Goal: Task Accomplishment & Management: Use online tool/utility

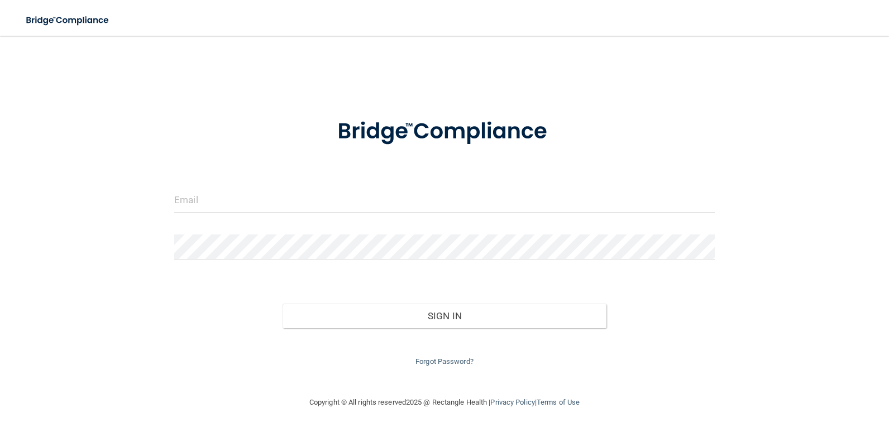
click at [301, 187] on form "Invalid email/password. You don't have permission to access that page. Sign In …" at bounding box center [444, 236] width 541 height 266
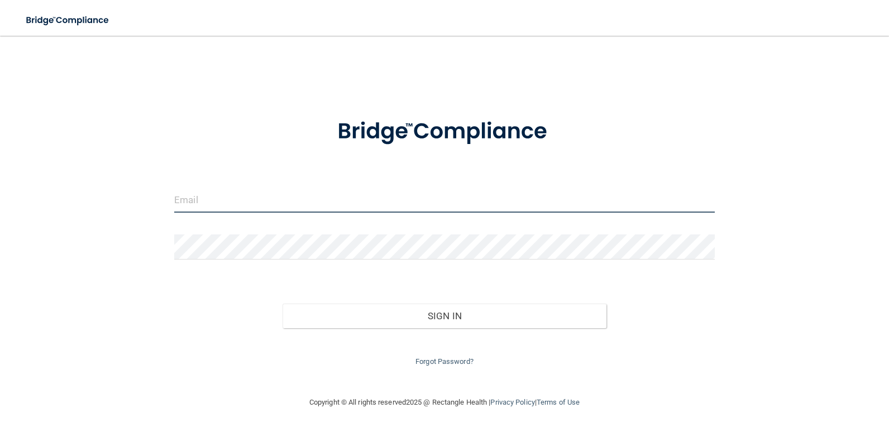
click at [312, 201] on input "email" at bounding box center [444, 200] width 541 height 25
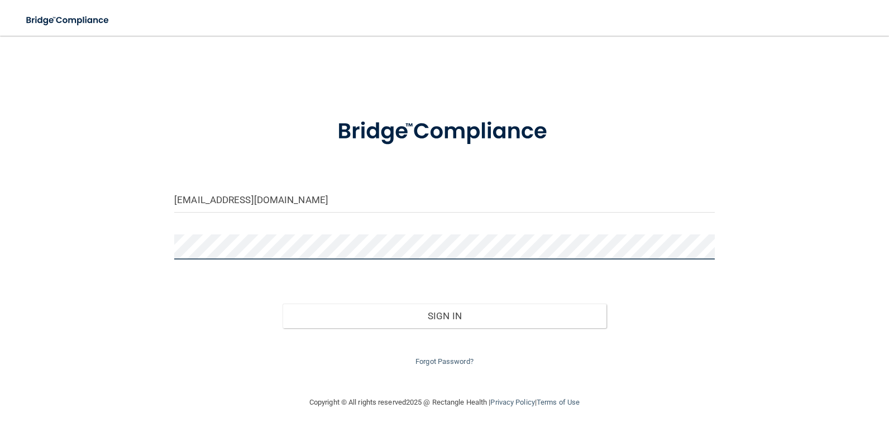
click at [283, 304] on button "Sign In" at bounding box center [445, 316] width 325 height 25
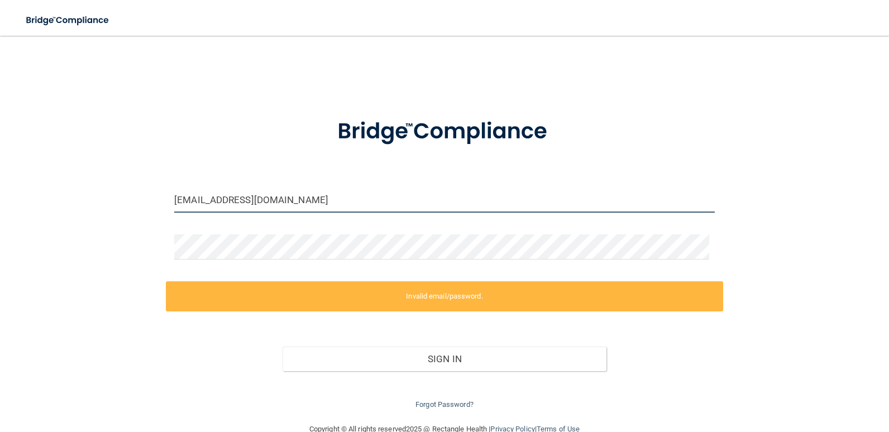
click at [324, 205] on input "lonetreeoralsurgery@gmail.com" at bounding box center [444, 200] width 541 height 25
drag, startPoint x: 361, startPoint y: 202, endPoint x: 106, endPoint y: 187, distance: 255.7
click at [111, 188] on div "lonetreeoralsurgery@gmail.com Invalid email/password. You don't have permission…" at bounding box center [444, 229] width 845 height 365
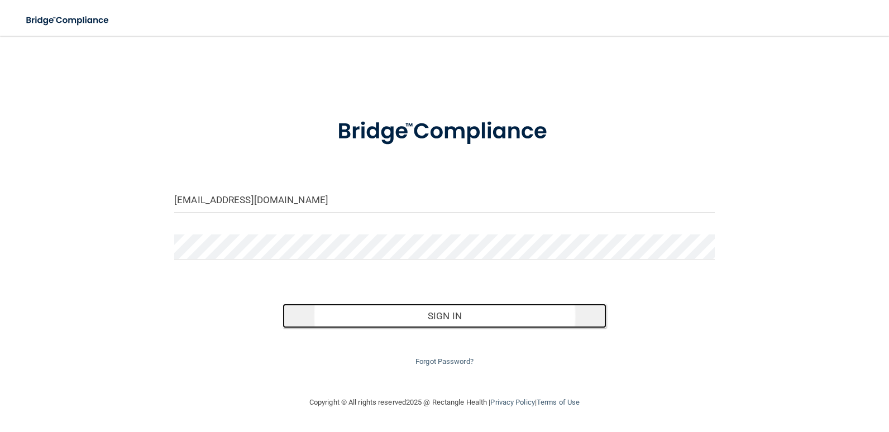
click at [352, 310] on button "Sign In" at bounding box center [445, 316] width 325 height 25
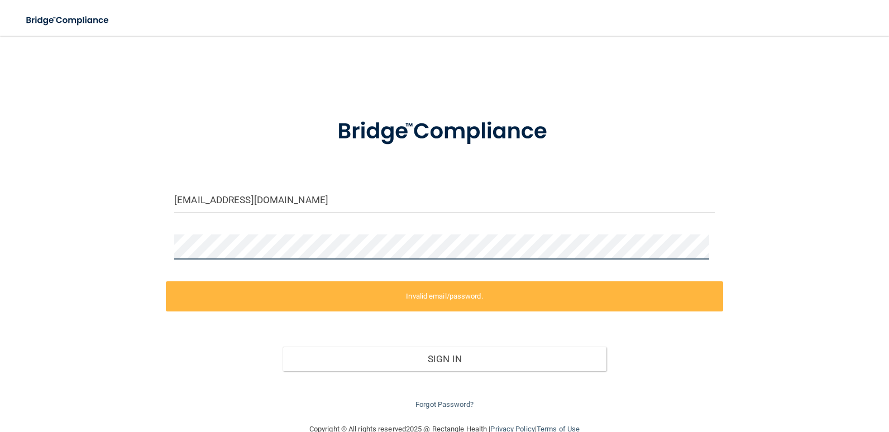
click at [69, 240] on div "lonetreeoralsurgery@gmail.com Invalid email/password. You don't have permission…" at bounding box center [444, 229] width 845 height 365
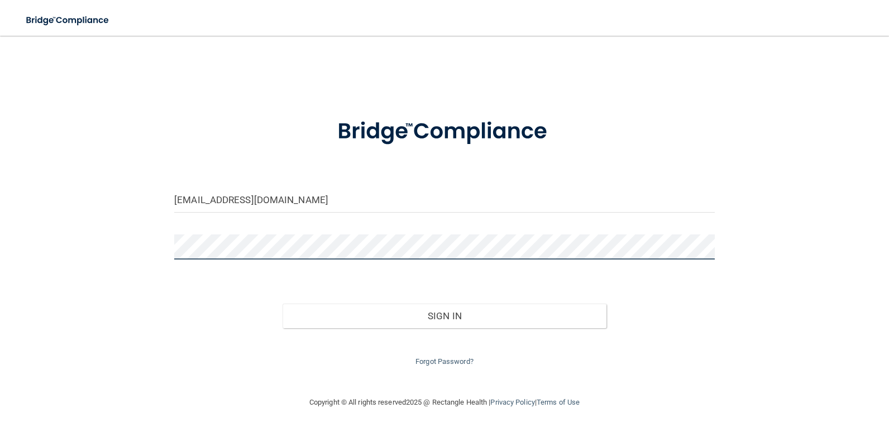
click at [283, 304] on button "Sign In" at bounding box center [445, 316] width 325 height 25
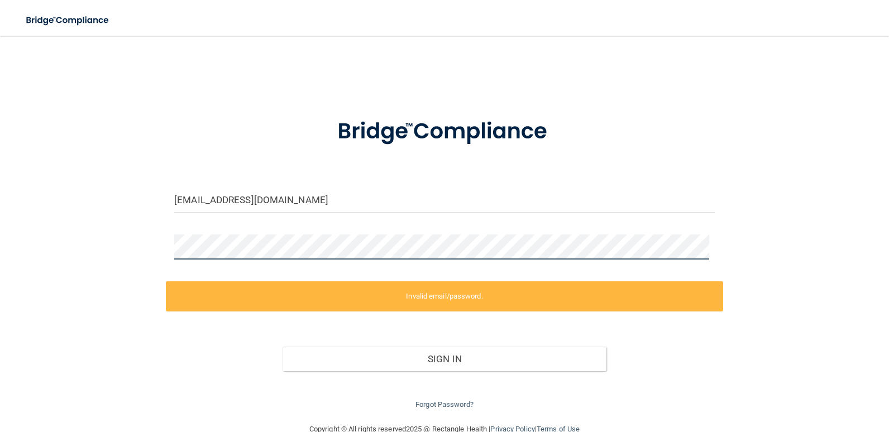
click at [30, 246] on div "lonetreeoralsurgery@gmail.com Invalid email/password. You don't have permission…" at bounding box center [444, 229] width 845 height 365
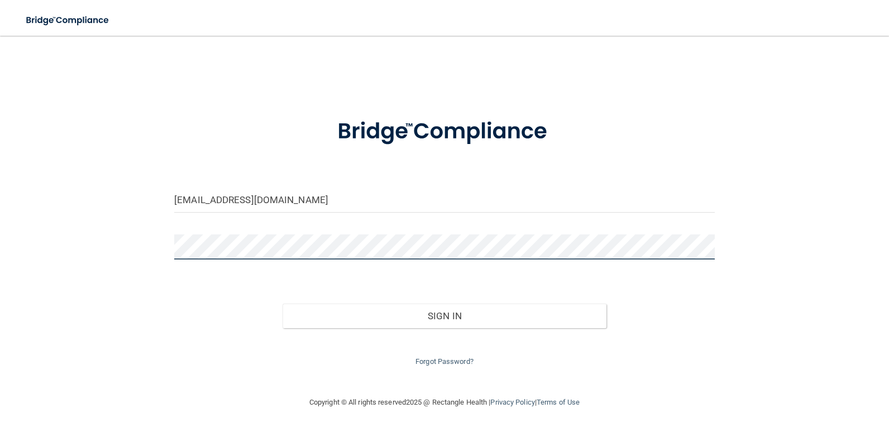
click at [283, 304] on button "Sign In" at bounding box center [445, 316] width 325 height 25
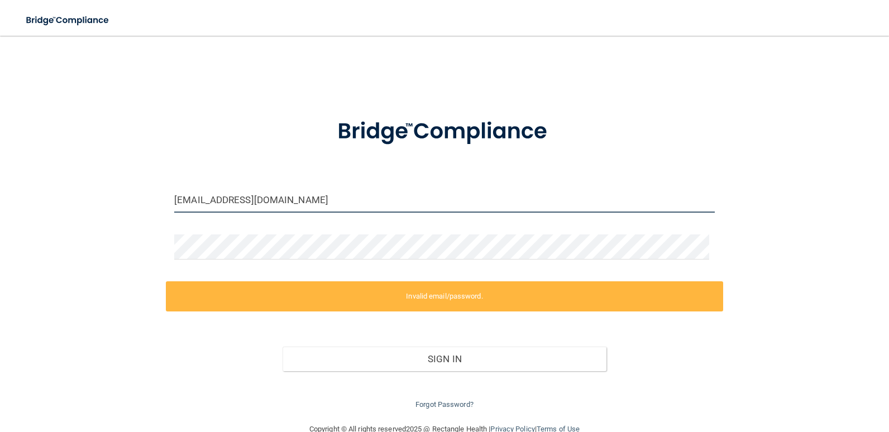
click at [386, 206] on input "lonetreeoralsurgery@gmail.com" at bounding box center [444, 200] width 541 height 25
drag, startPoint x: 385, startPoint y: 199, endPoint x: -2, endPoint y: 187, distance: 387.3
click at [0, 187] on html "Toggle navigation Manage My Enterprise Manage My Location lonetreeoralsurgery@g…" at bounding box center [444, 216] width 889 height 432
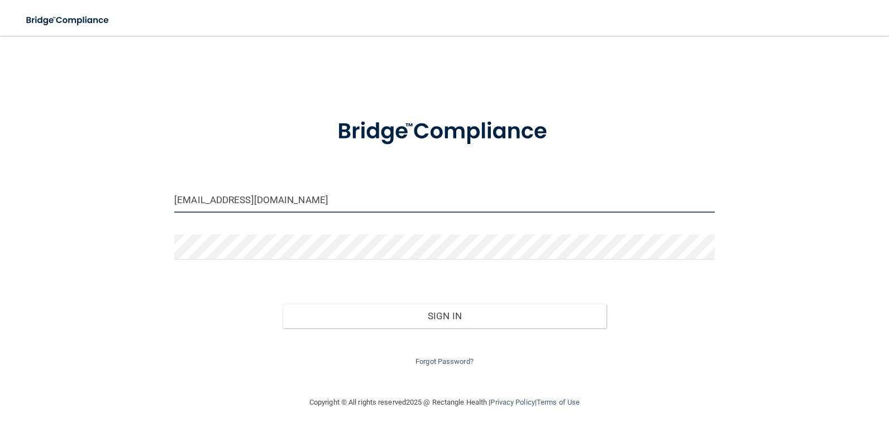
click at [317, 201] on input "lonetreeoralsurgery@gmail.com" at bounding box center [444, 200] width 541 height 25
drag, startPoint x: 328, startPoint y: 201, endPoint x: 107, endPoint y: 201, distance: 221.8
click at [107, 201] on div "lonetreeoralsurgery@gmail.com Invalid email/password. You don't have permission…" at bounding box center [444, 216] width 845 height 338
type input "kdagneau@blueoakos.com"
click at [283, 304] on button "Sign In" at bounding box center [445, 316] width 325 height 25
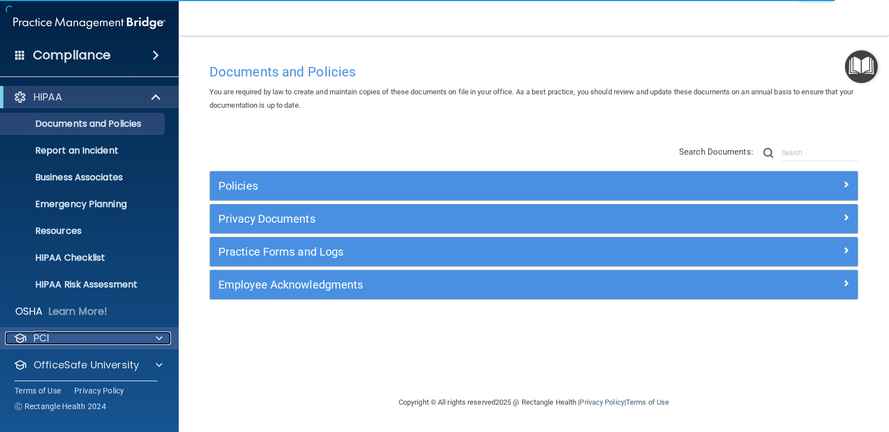
click at [93, 333] on div "PCI" at bounding box center [74, 338] width 139 height 13
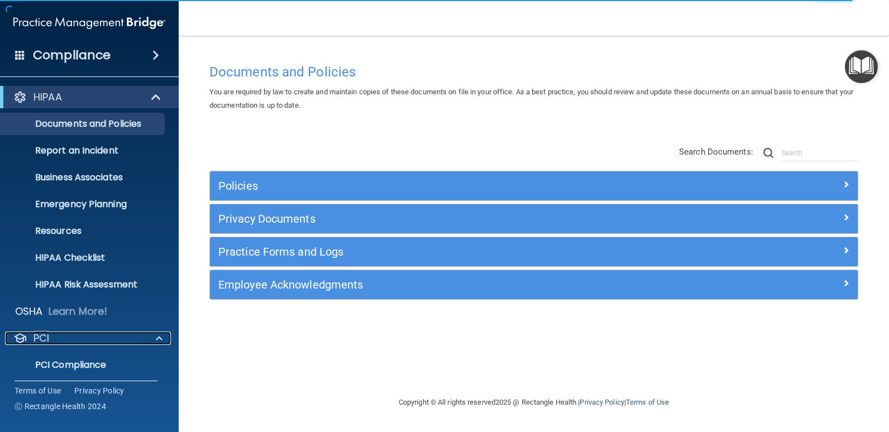
scroll to position [96, 0]
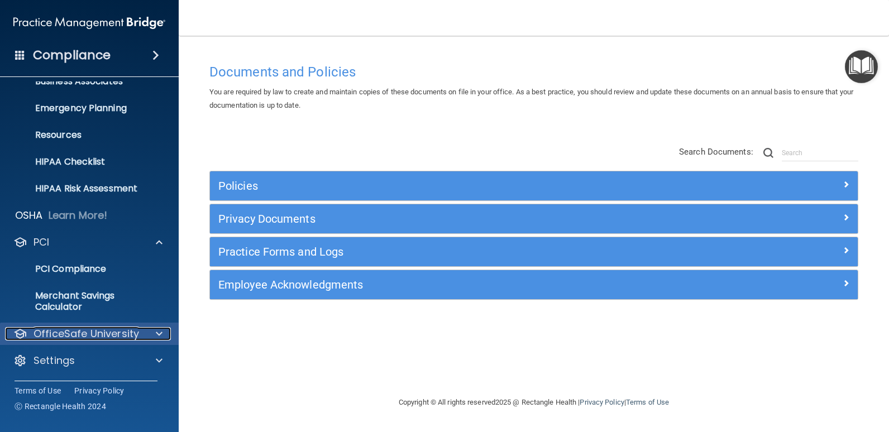
click at [142, 327] on div "OfficeSafe University" at bounding box center [74, 333] width 139 height 13
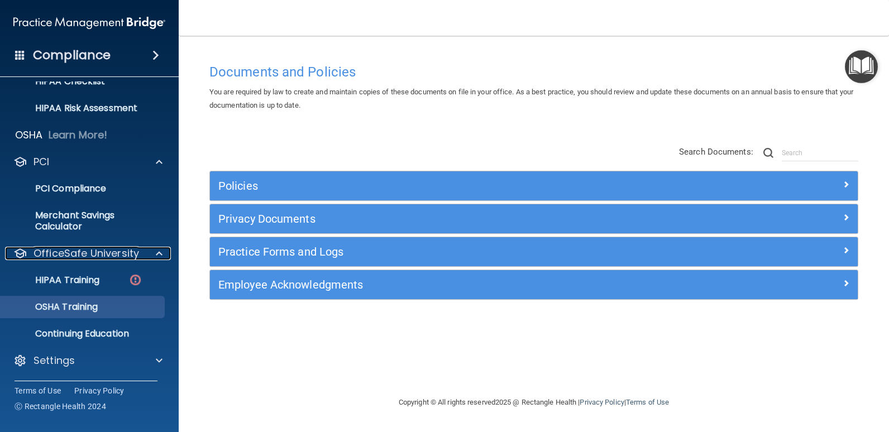
scroll to position [0, 0]
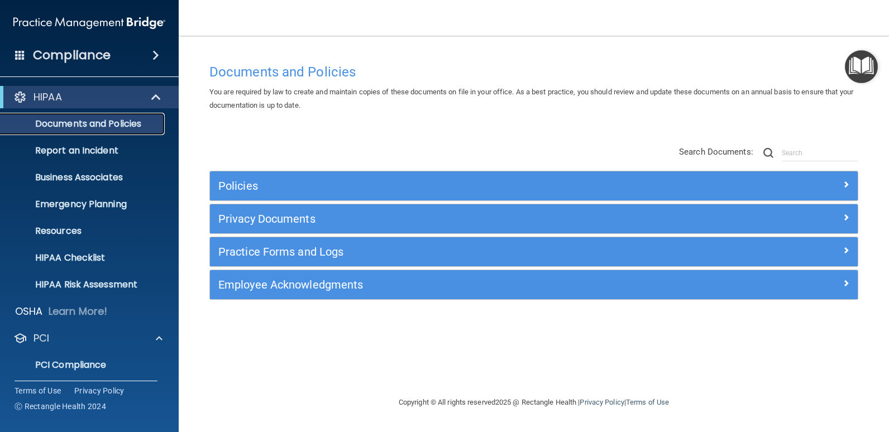
click at [102, 126] on p "Documents and Policies" at bounding box center [83, 123] width 152 height 11
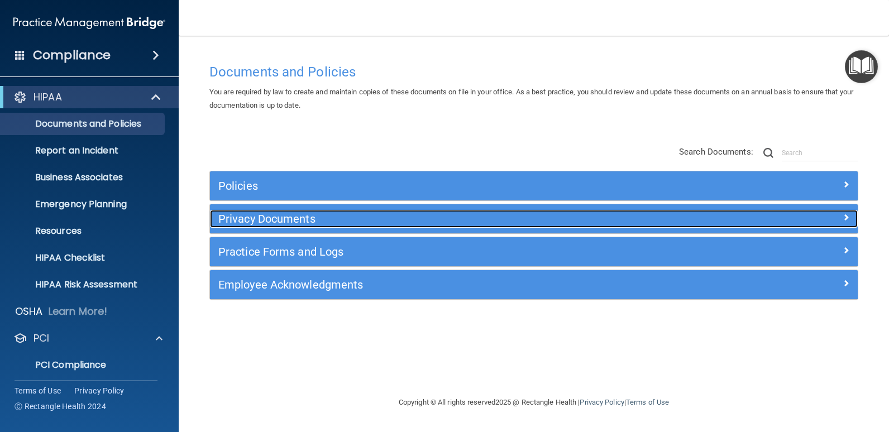
click at [299, 218] on h5 "Privacy Documents" at bounding box center [452, 219] width 469 height 12
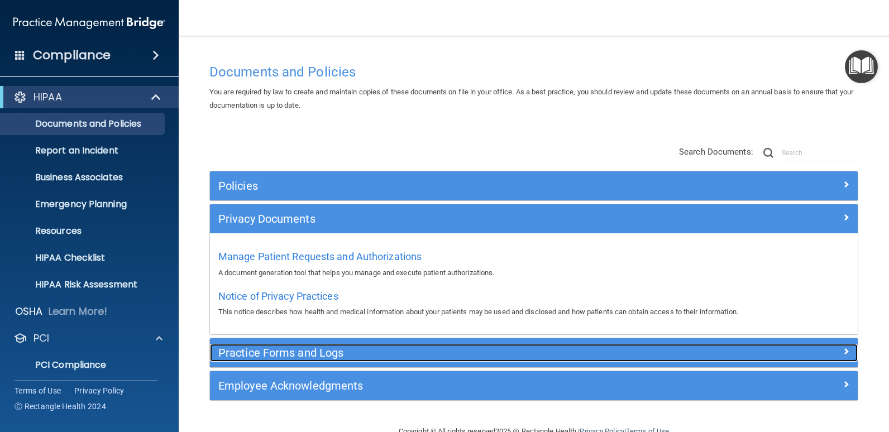
click at [321, 347] on h5 "Practice Forms and Logs" at bounding box center [452, 353] width 469 height 12
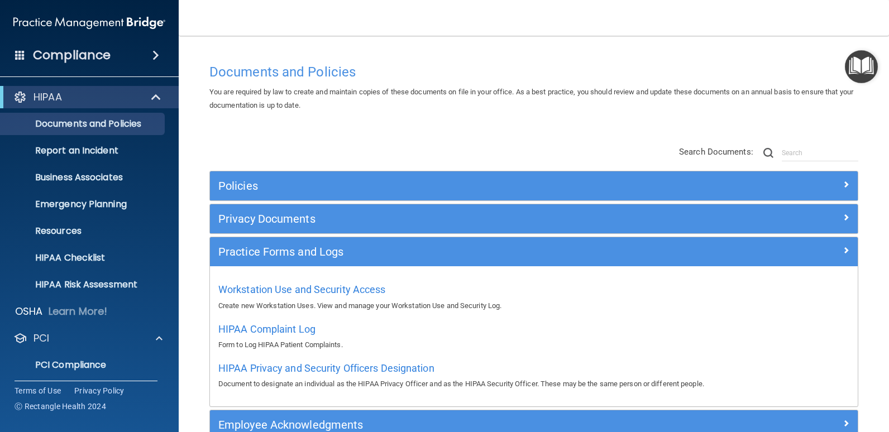
click at [152, 54] on span at bounding box center [155, 55] width 7 height 13
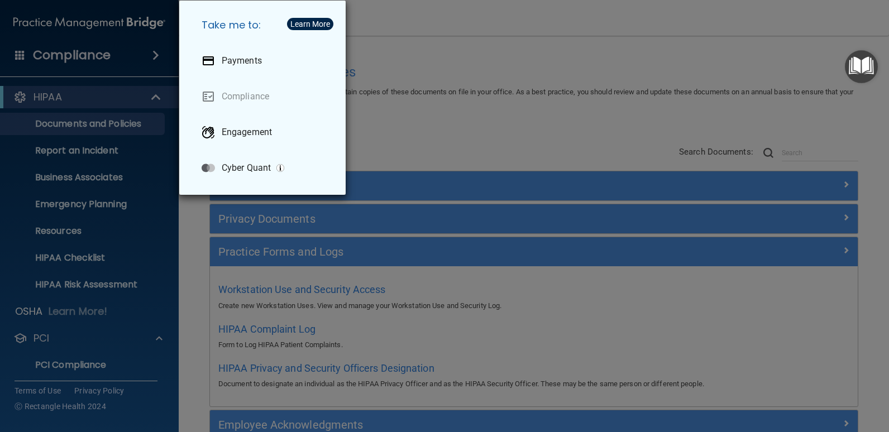
click at [108, 93] on div "Take me to: Payments Compliance Engagement Cyber Quant" at bounding box center [444, 216] width 889 height 432
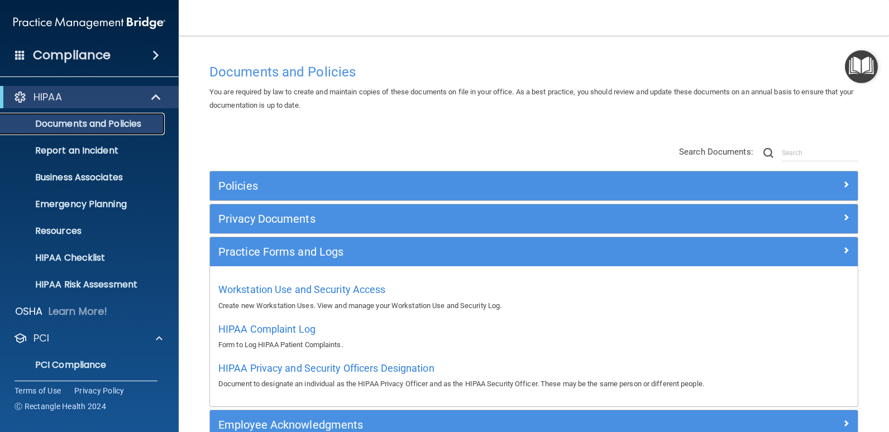
click at [109, 121] on p "Documents and Policies" at bounding box center [83, 123] width 152 height 11
click at [117, 172] on p "Business Associates" at bounding box center [83, 177] width 152 height 11
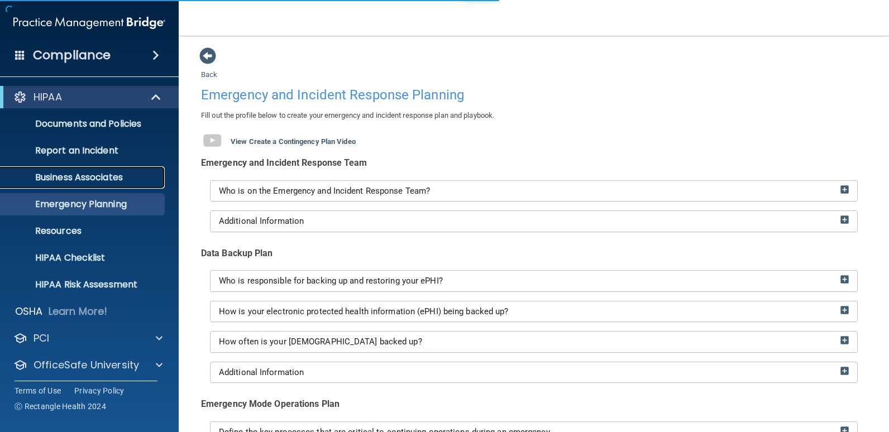
click at [88, 178] on p "Business Associates" at bounding box center [83, 177] width 152 height 11
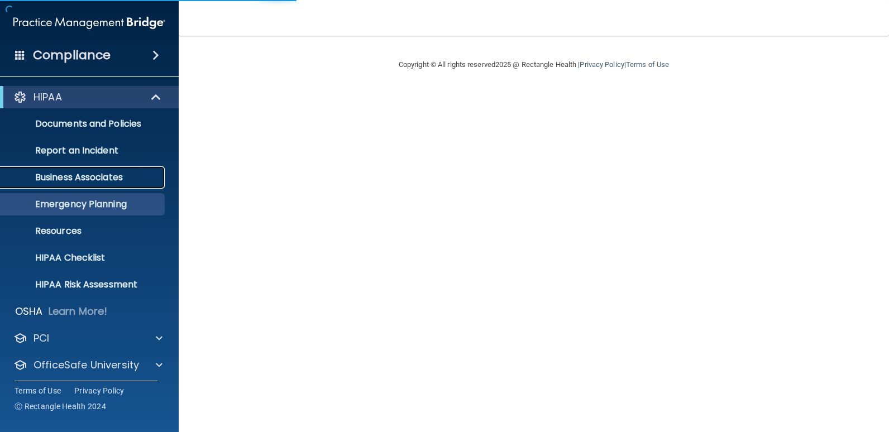
drag, startPoint x: 0, startPoint y: 0, endPoint x: 124, endPoint y: 171, distance: 211.6
click at [124, 172] on p "Business Associates" at bounding box center [83, 177] width 152 height 11
drag, startPoint x: 0, startPoint y: 0, endPoint x: 92, endPoint y: 170, distance: 193.4
click at [92, 170] on link "Business Associates" at bounding box center [77, 177] width 176 height 22
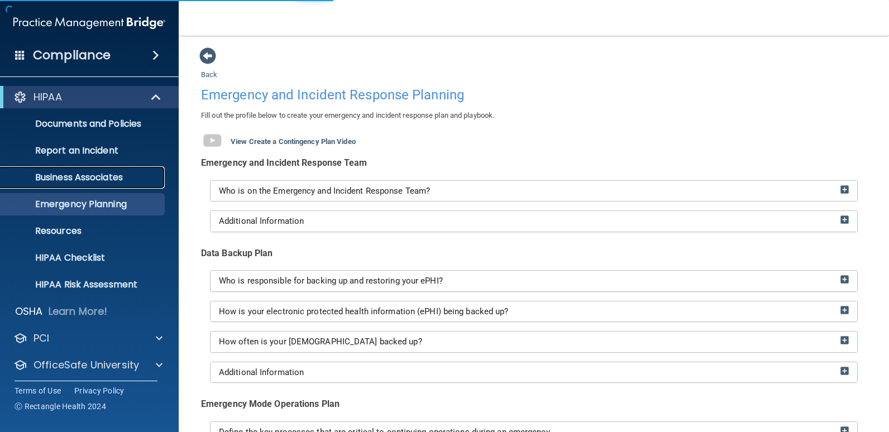
click at [95, 170] on link "Business Associates" at bounding box center [77, 177] width 176 height 22
click at [94, 178] on p "Business Associates" at bounding box center [83, 177] width 152 height 11
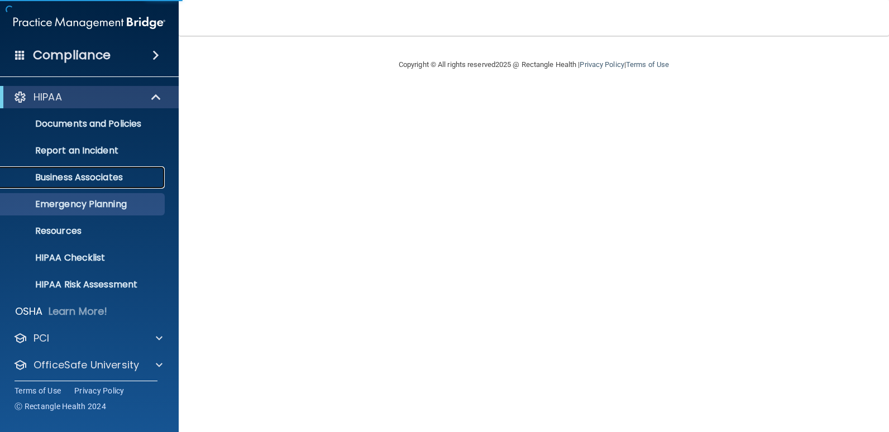
click at [112, 177] on p "Business Associates" at bounding box center [83, 177] width 152 height 11
click at [85, 175] on p "Business Associates" at bounding box center [83, 177] width 152 height 11
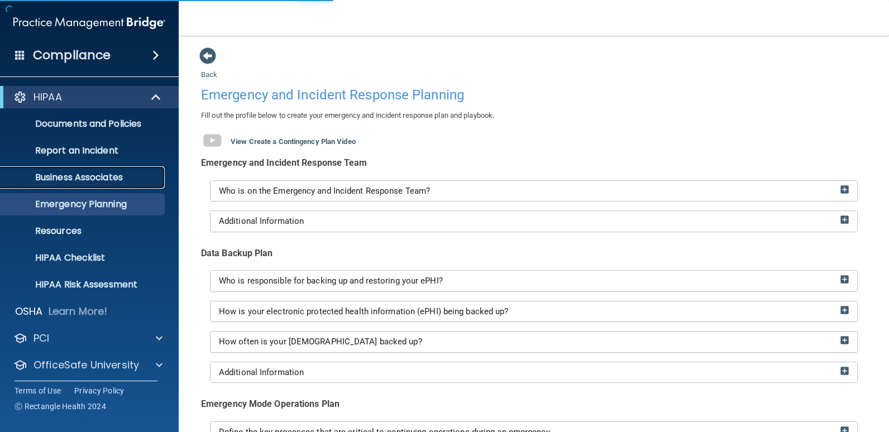
click at [100, 180] on p "Business Associates" at bounding box center [83, 177] width 152 height 11
